Goal: Task Accomplishment & Management: Manage account settings

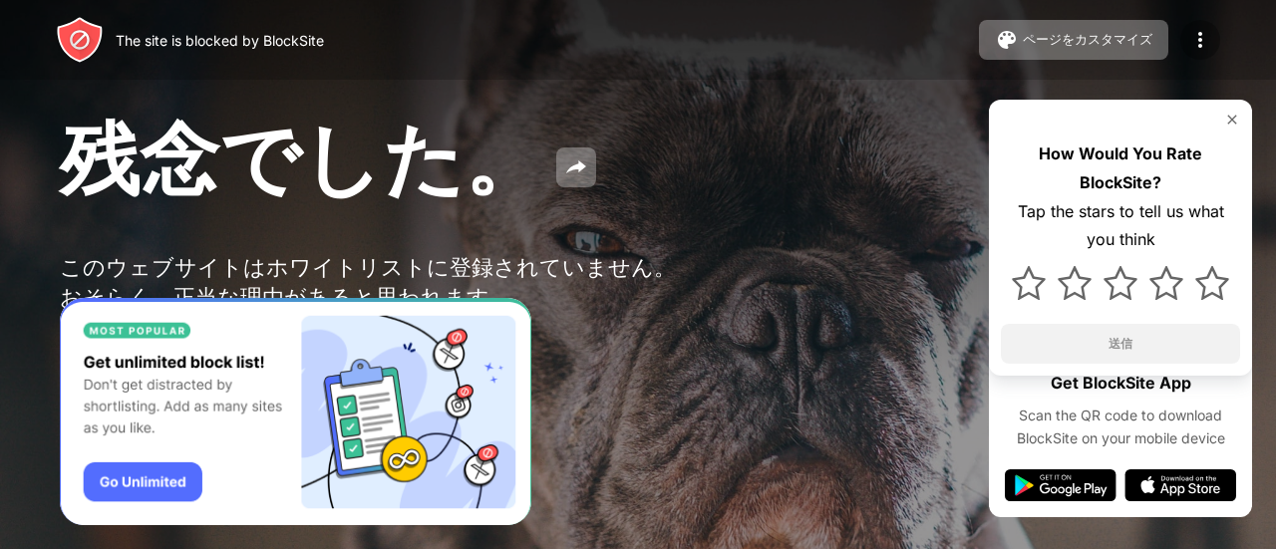
click at [1204, 43] on img at bounding box center [1200, 40] width 24 height 24
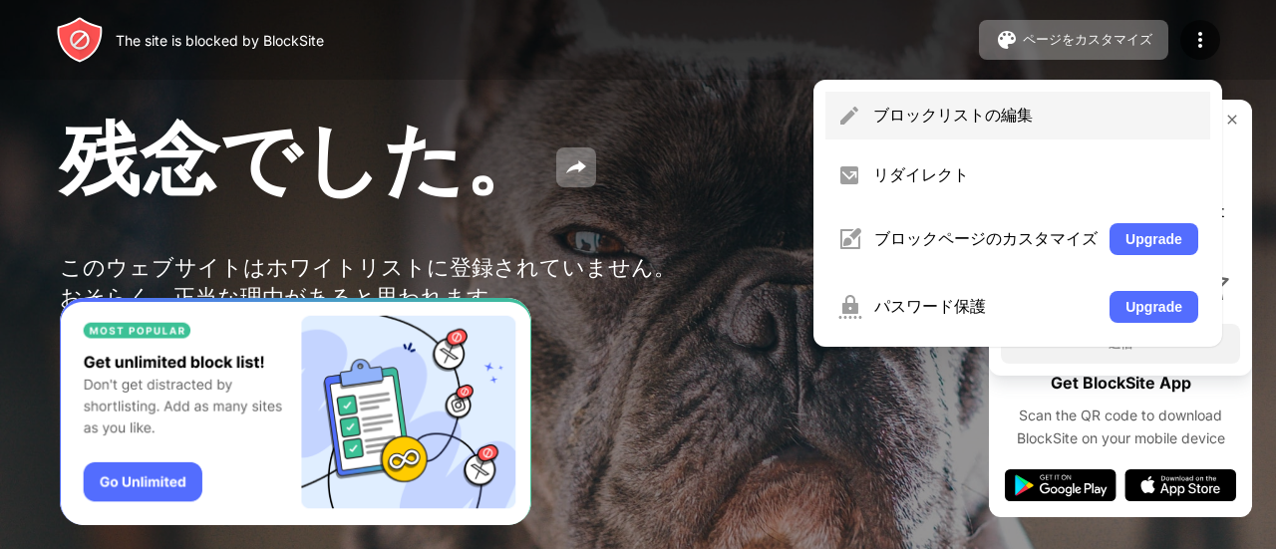
click at [1023, 99] on div "ブロックリストの編集" at bounding box center [1017, 116] width 385 height 48
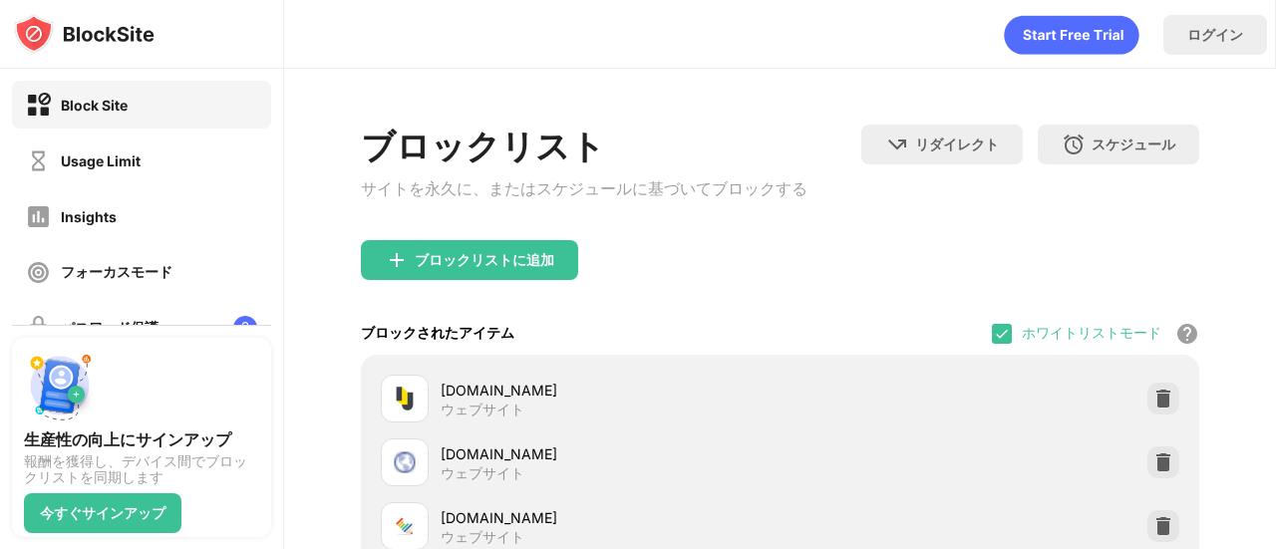
click at [1003, 332] on div "ホワイトリストモード ホワイトリスト以外のすべての Web サイトをブロックします。ホワイトリスト モードは URL でのみ機能し、カテゴリやキーワードは含ま…" at bounding box center [1095, 333] width 207 height 43
click at [994, 340] on img at bounding box center [1002, 334] width 16 height 16
click at [992, 343] on div at bounding box center [1002, 334] width 20 height 20
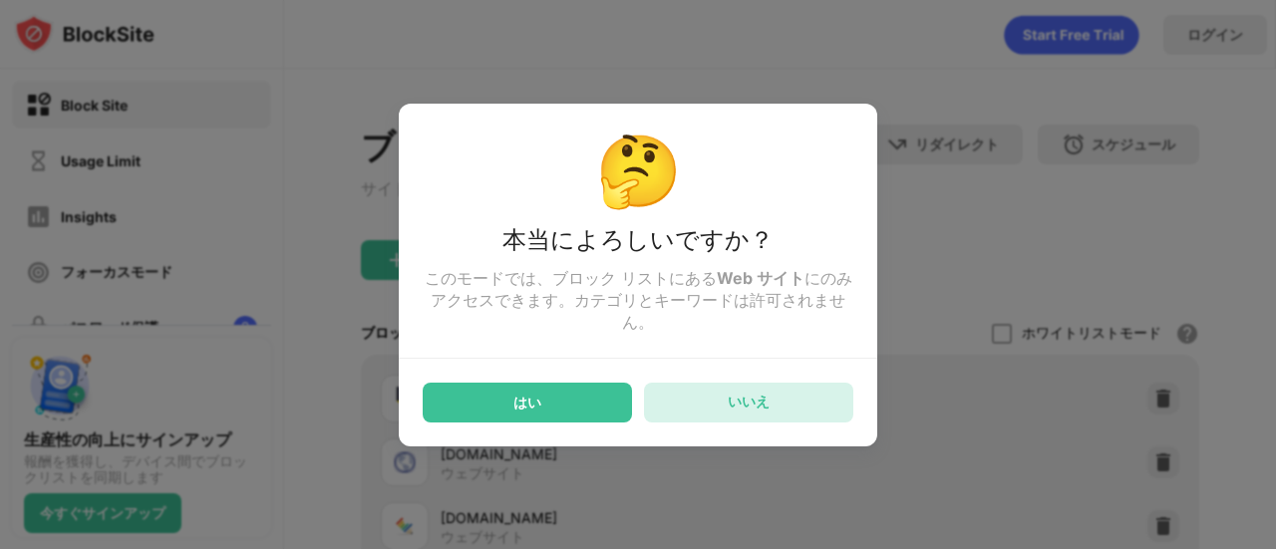
click at [767, 412] on div "いいえ" at bounding box center [749, 402] width 42 height 19
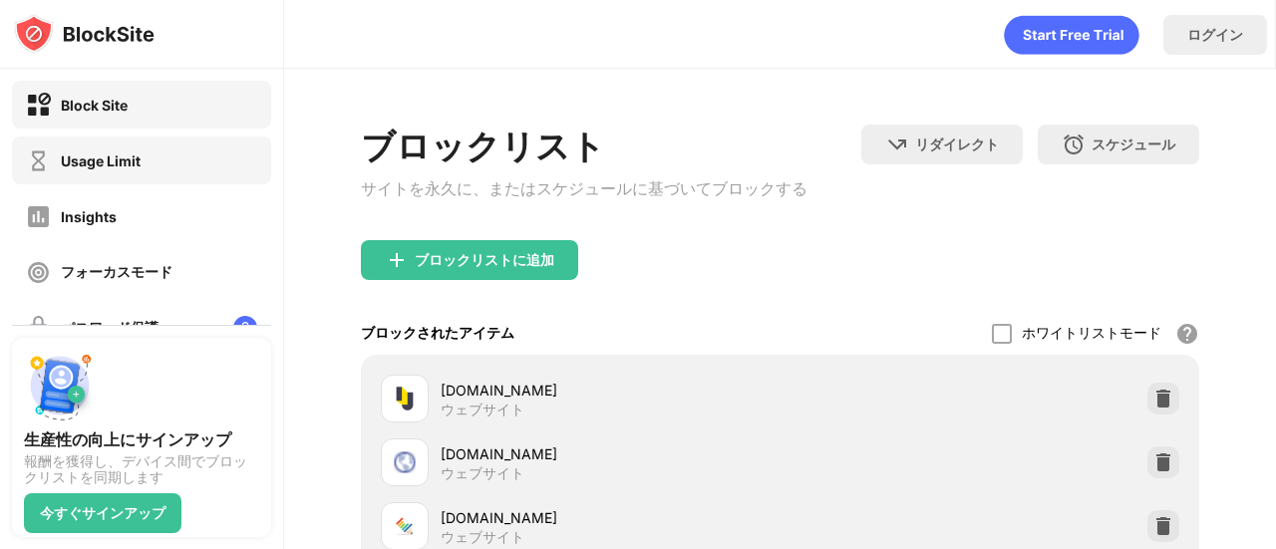
click at [111, 156] on div "Usage Limit" at bounding box center [101, 161] width 80 height 17
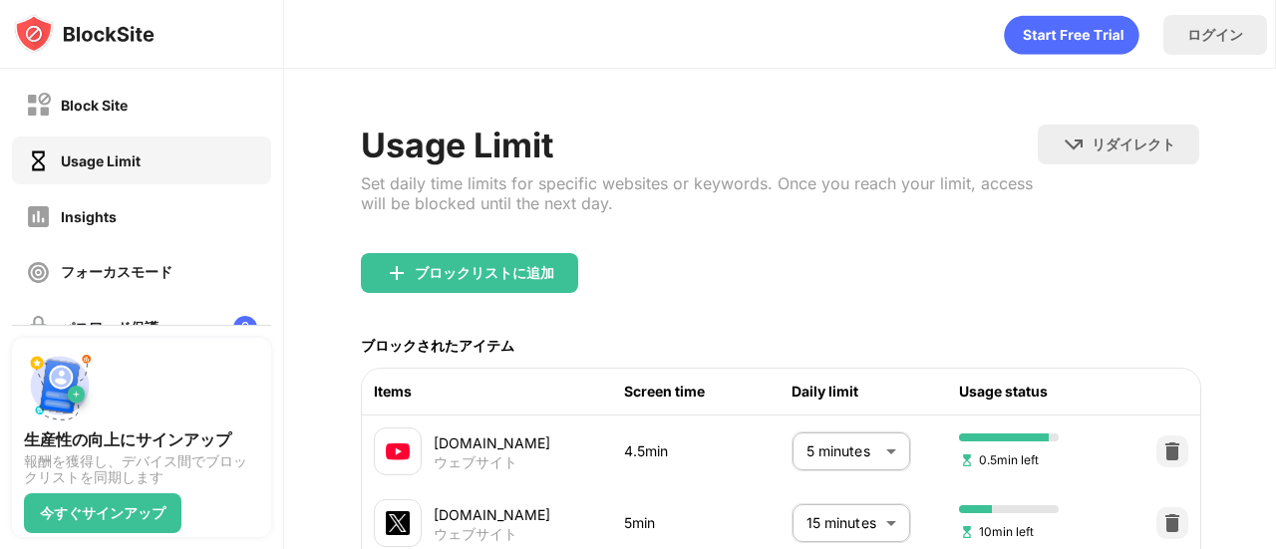
scroll to position [94, 0]
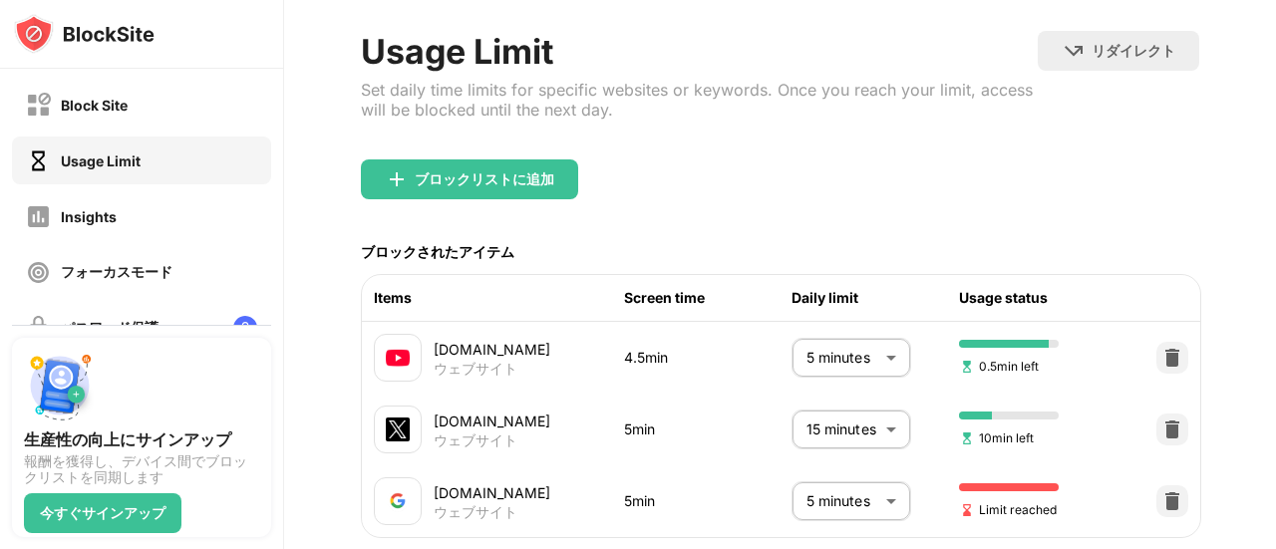
click at [815, 362] on body "Block Site Usage Limit Insights フォーカスモード パスワード保護 カスタムブロックページ 設定 情報 ブロッキング 他のデバイ…" at bounding box center [638, 274] width 1276 height 549
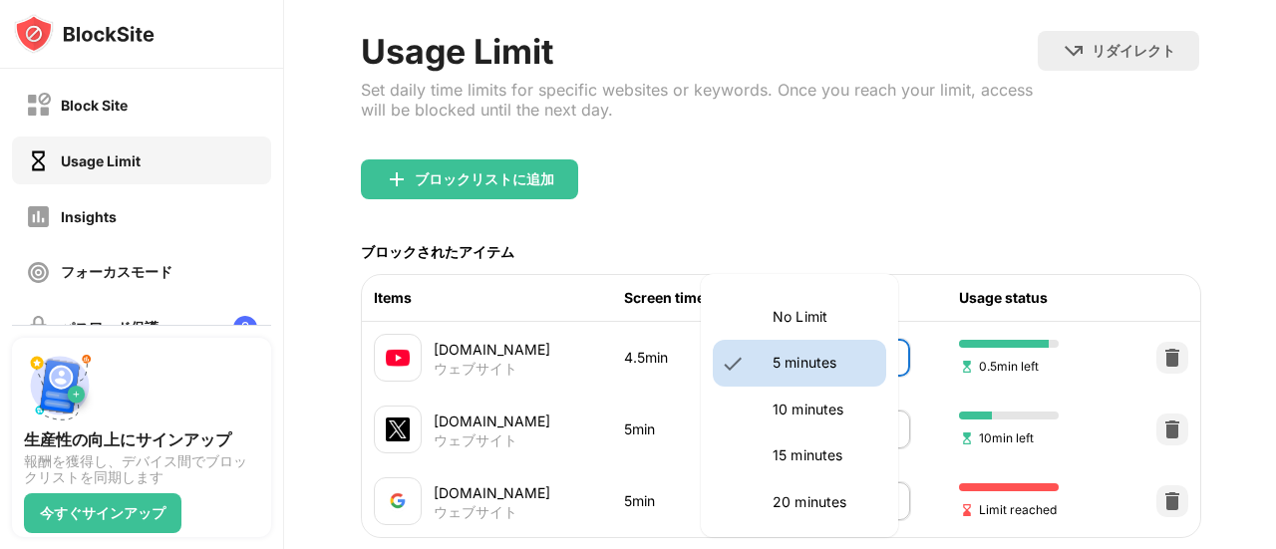
click at [797, 416] on p "10 minutes" at bounding box center [824, 410] width 102 height 22
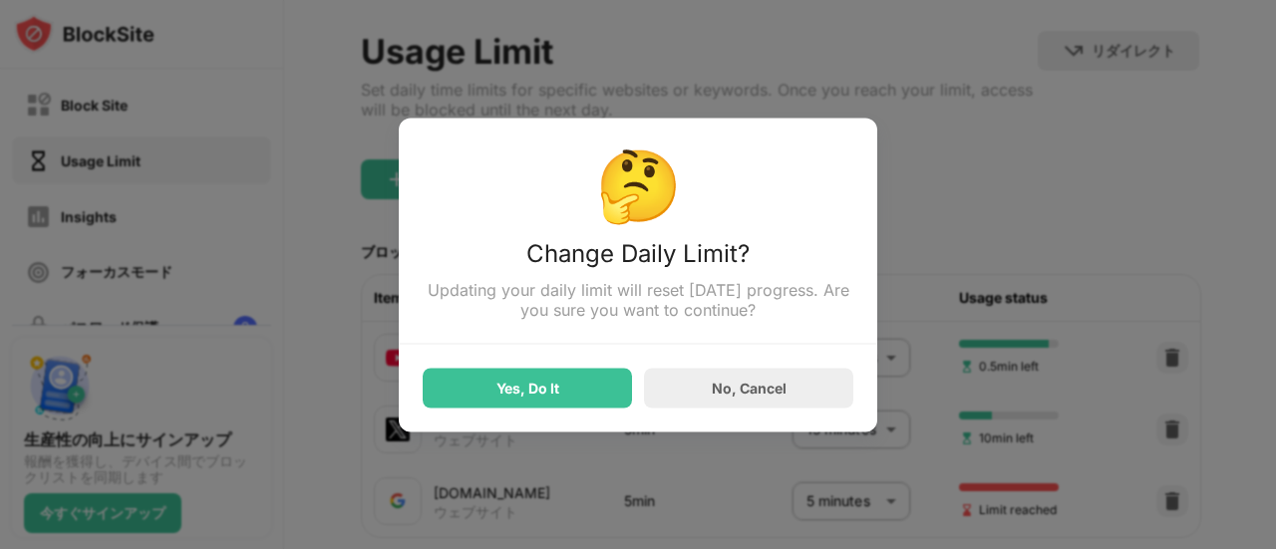
click at [492, 390] on div "Yes, Do It" at bounding box center [527, 388] width 209 height 40
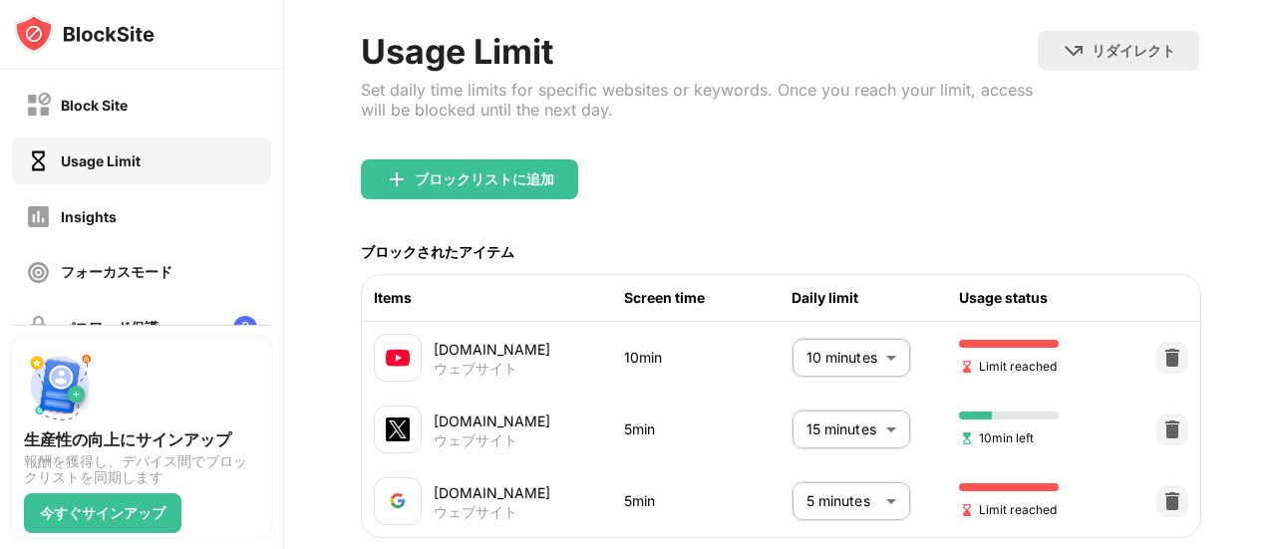
click at [875, 360] on body "Block Site Usage Limit Insights フォーカスモード パスワード保護 カスタムブロックページ 設定 情報 ブロッキング 他のデバイ…" at bounding box center [638, 274] width 1276 height 549
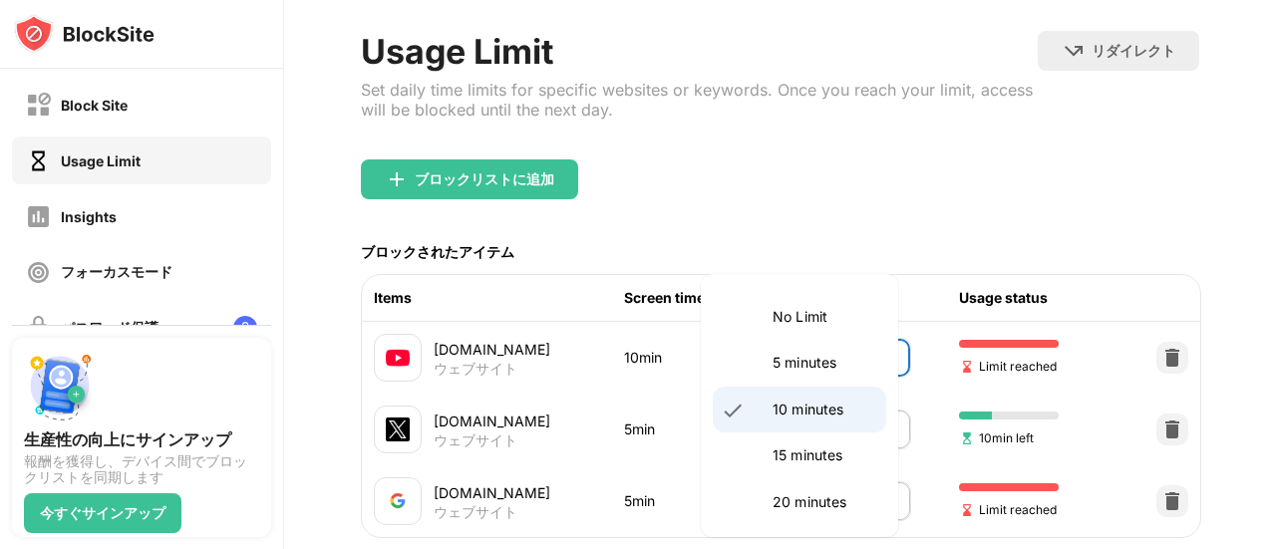
click at [835, 355] on p "5 minutes" at bounding box center [824, 363] width 102 height 22
type input "*"
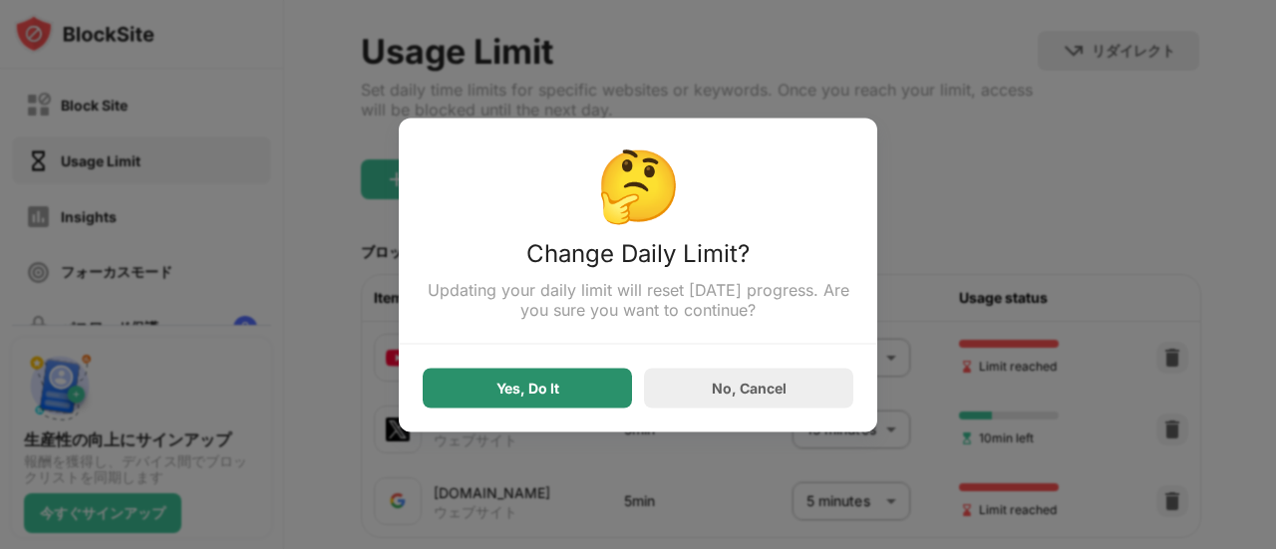
click at [526, 378] on div "Yes, Do It" at bounding box center [527, 388] width 209 height 40
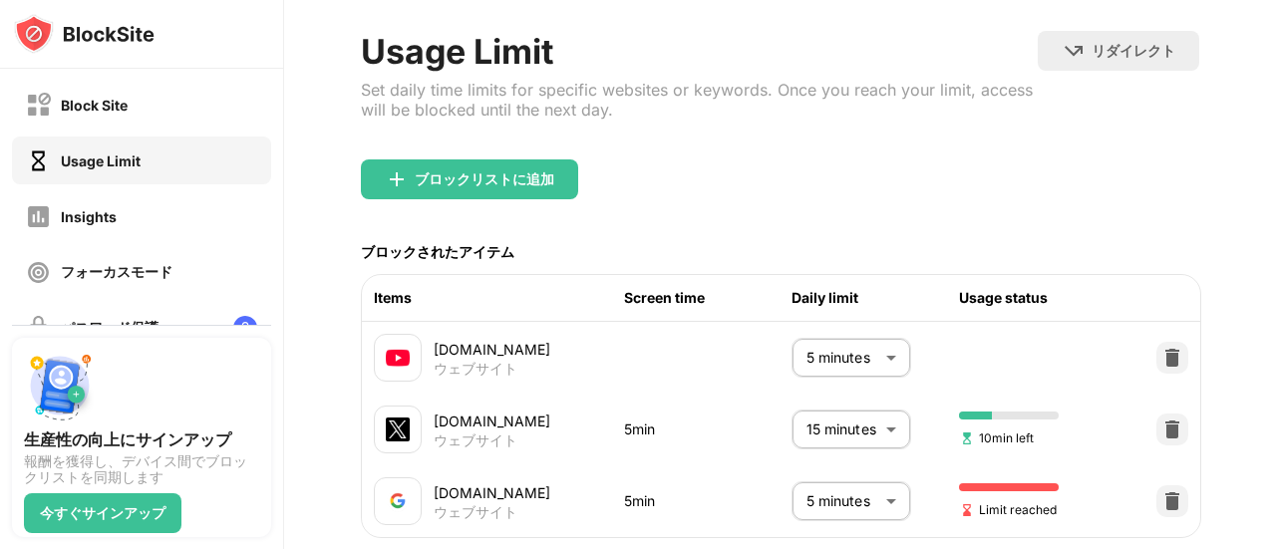
click at [88, 109] on div "Block Site" at bounding box center [94, 105] width 67 height 17
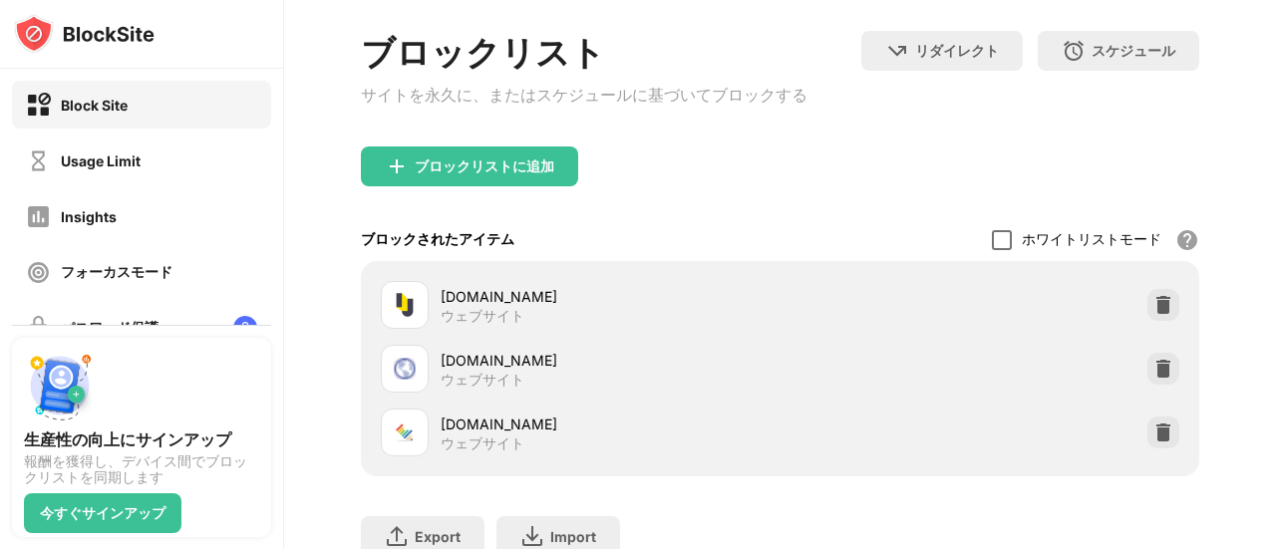
click at [992, 241] on div at bounding box center [1002, 240] width 20 height 20
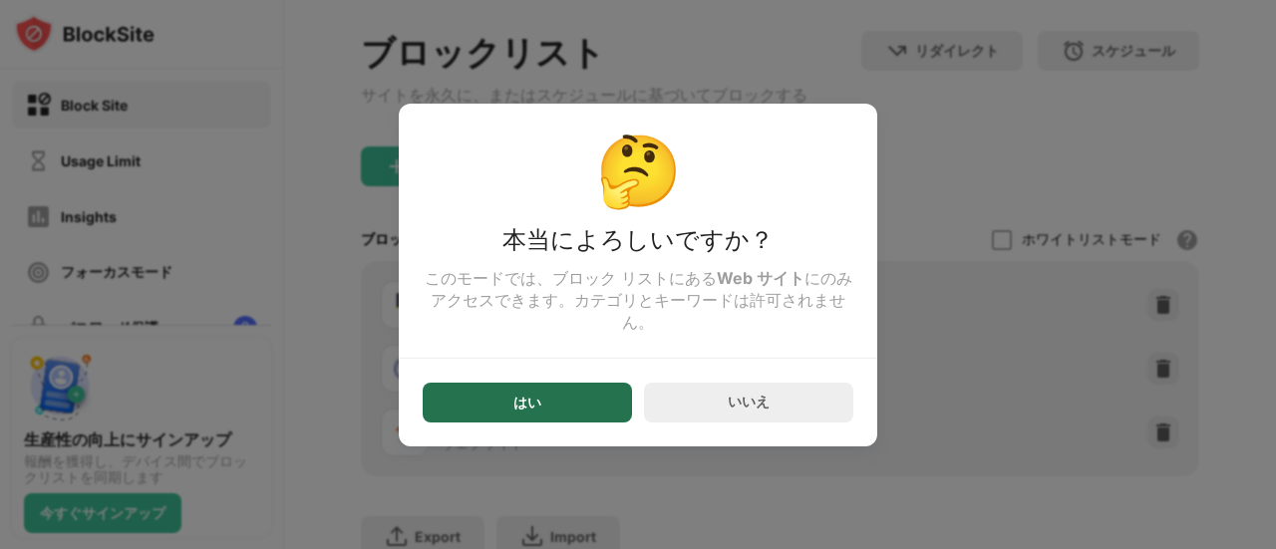
click at [561, 406] on div "はい" at bounding box center [527, 403] width 209 height 40
